Goal: Book appointment/travel/reservation

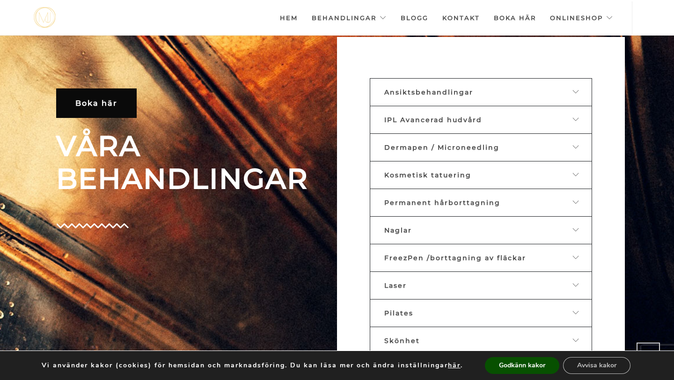
scroll to position [392, 0]
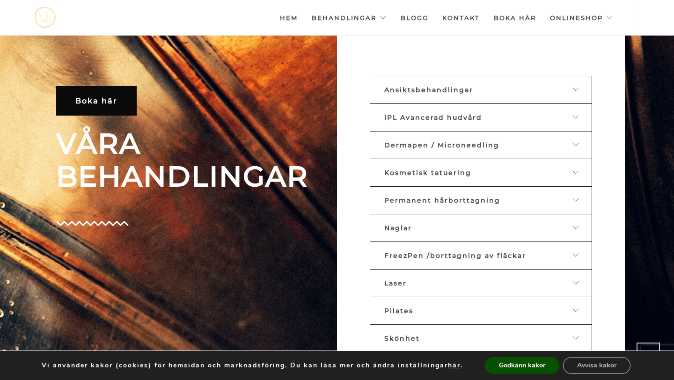
click at [404, 95] on link "Ansiktsbehandlingar" at bounding box center [480, 90] width 222 height 28
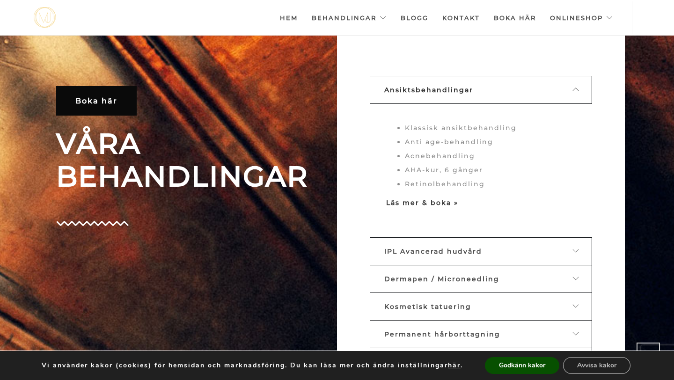
click at [416, 203] on strong "Läs mer & boka »" at bounding box center [422, 202] width 72 height 8
